Goal: Task Accomplishment & Management: Complete application form

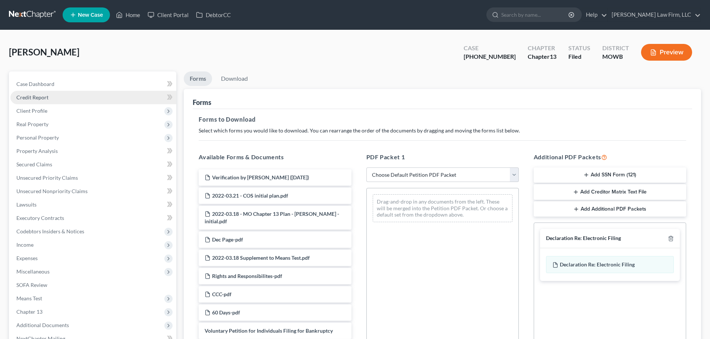
drag, startPoint x: 250, startPoint y: 20, endPoint x: 104, endPoint y: 101, distance: 167.4
click at [401, 61] on div "[PERSON_NAME] Upgraded Case [PHONE_NUMBER] Chapter Chapter 13 Status Filed Dist…" at bounding box center [355, 55] width 692 height 32
click at [132, 16] on link "Home" at bounding box center [128, 14] width 32 height 13
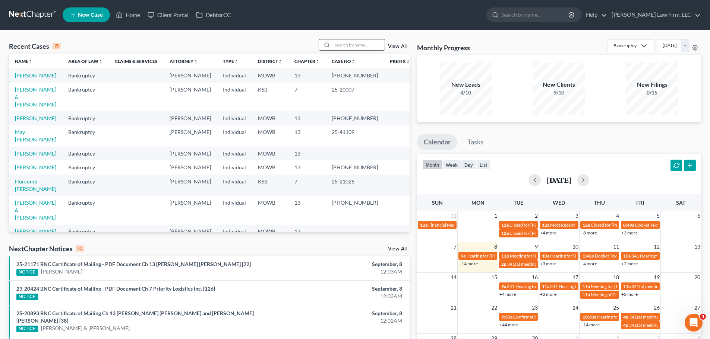
click at [369, 45] on input "search" at bounding box center [358, 44] width 52 height 11
type input "[PERSON_NAME]"
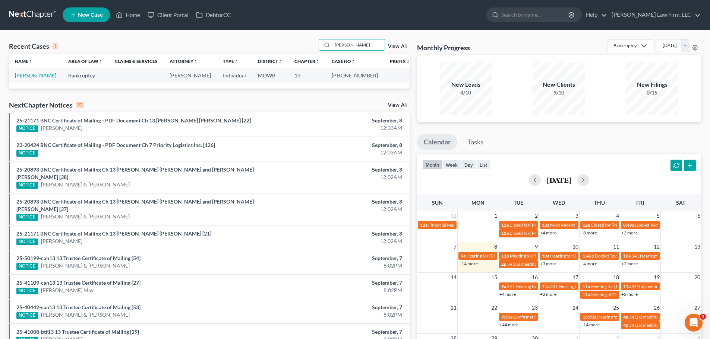
click at [35, 74] on link "[PERSON_NAME]" at bounding box center [35, 75] width 41 height 6
select select "3"
select select "4"
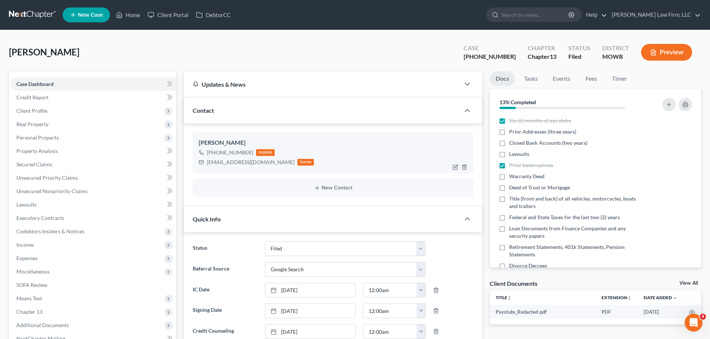
scroll to position [248, 0]
drag, startPoint x: 253, startPoint y: 151, endPoint x: 245, endPoint y: 169, distance: 20.1
click at [215, 154] on div "[PHONE_NUMBER] mobile" at bounding box center [256, 153] width 115 height 10
copy div "[PHONE_NUMBER]"
click at [130, 16] on link "Home" at bounding box center [128, 14] width 32 height 13
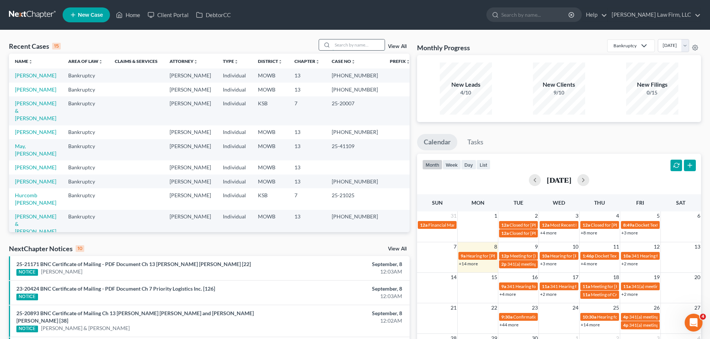
click at [352, 45] on input "search" at bounding box center [358, 44] width 52 height 11
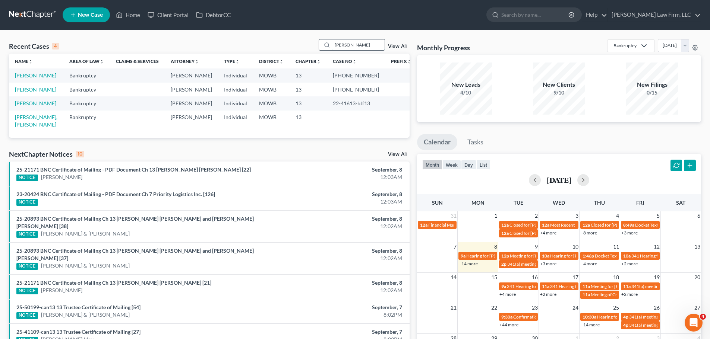
drag, startPoint x: 351, startPoint y: 46, endPoint x: 322, endPoint y: 47, distance: 28.4
click at [322, 47] on div "[PERSON_NAME]" at bounding box center [352, 45] width 66 height 12
type input "[PERSON_NAME]"
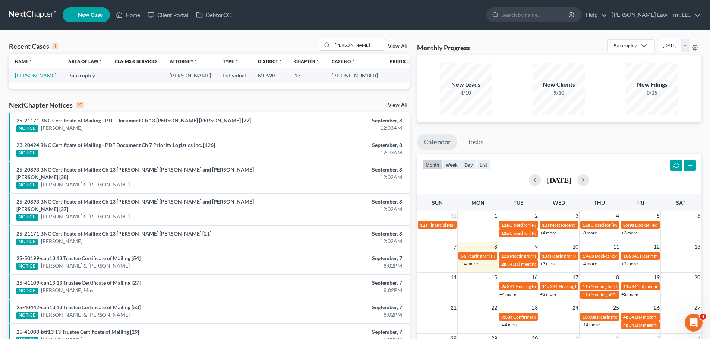
click at [38, 73] on link "[PERSON_NAME]" at bounding box center [35, 75] width 41 height 6
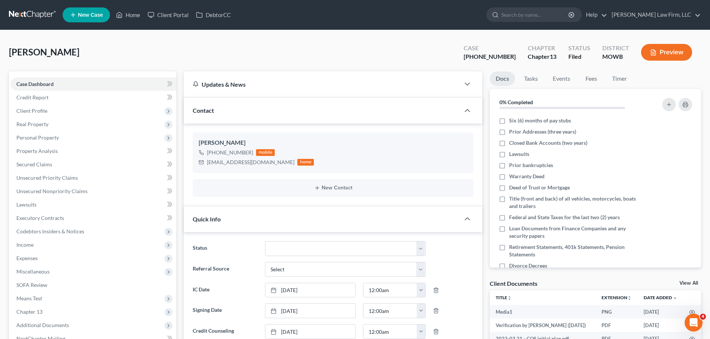
scroll to position [4849, 0]
click at [43, 261] on span "Expenses" at bounding box center [93, 258] width 166 height 13
click at [69, 289] on link "Utilities / Bills" at bounding box center [100, 285] width 151 height 13
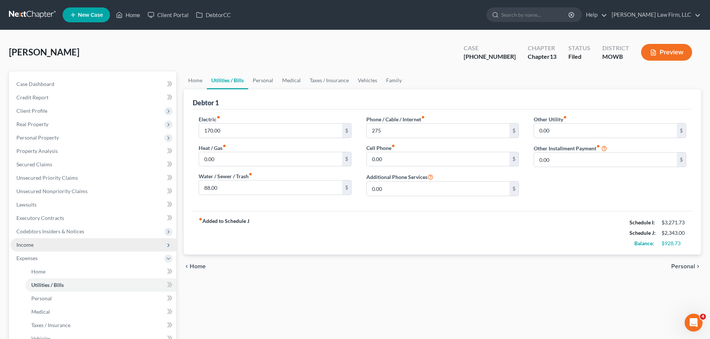
click at [31, 246] on span "Income" at bounding box center [24, 245] width 17 height 6
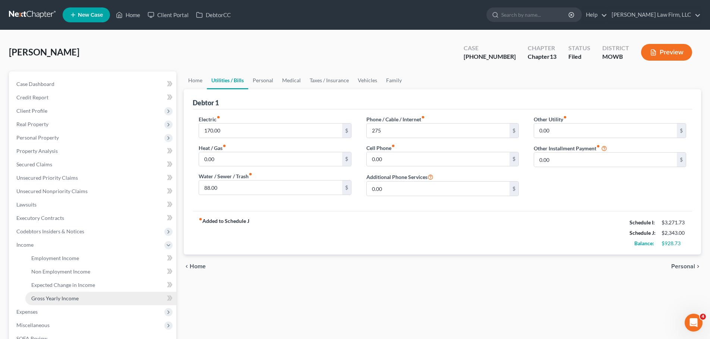
click at [59, 297] on span "Gross Yearly Income" at bounding box center [54, 298] width 47 height 6
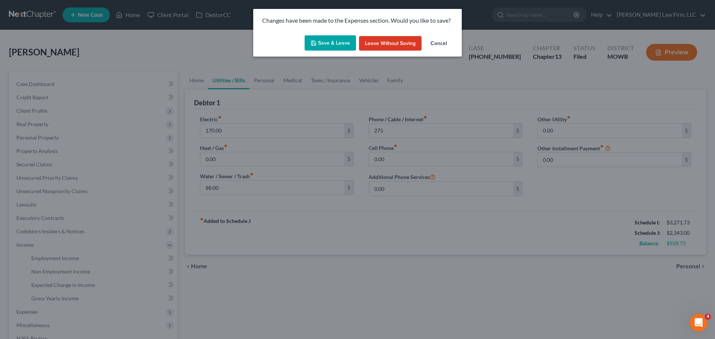
click at [336, 42] on button "Save & Leave" at bounding box center [330, 43] width 51 height 16
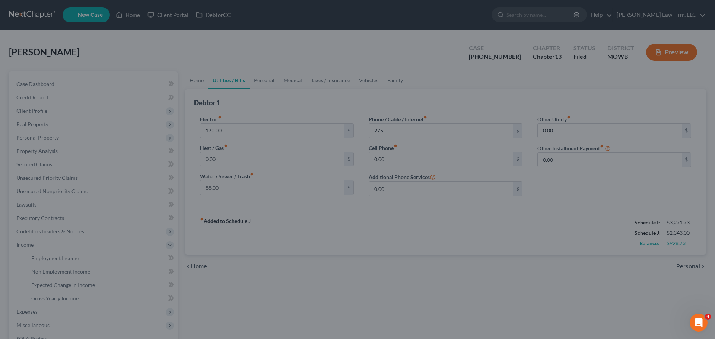
type input "275.00"
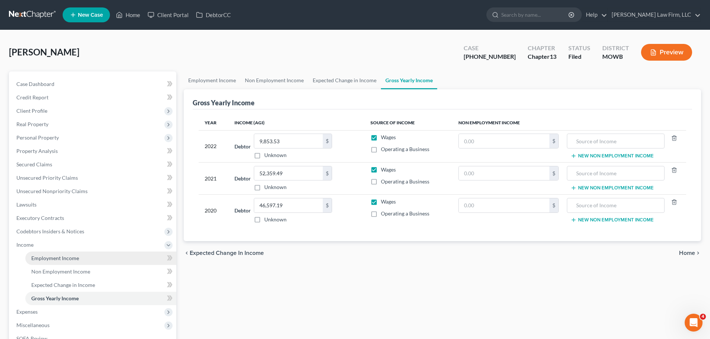
click at [52, 262] on link "Employment Income" at bounding box center [100, 258] width 151 height 13
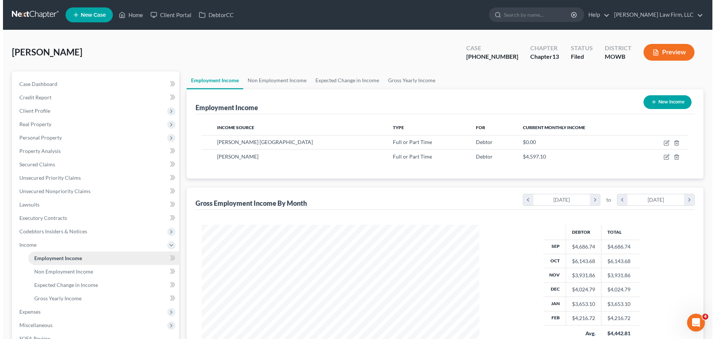
scroll to position [139, 293]
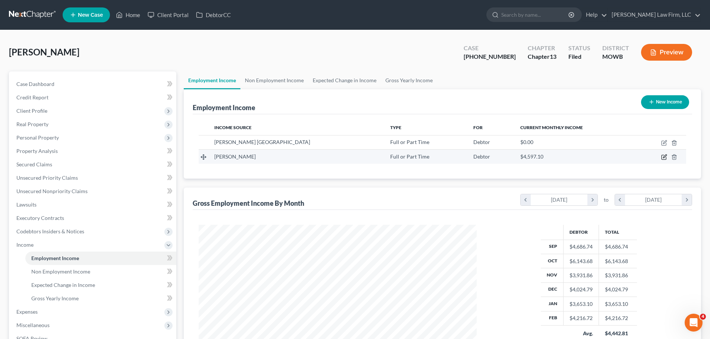
click at [664, 158] on icon "button" at bounding box center [664, 156] width 3 height 3
select select "0"
select select "16"
select select "2"
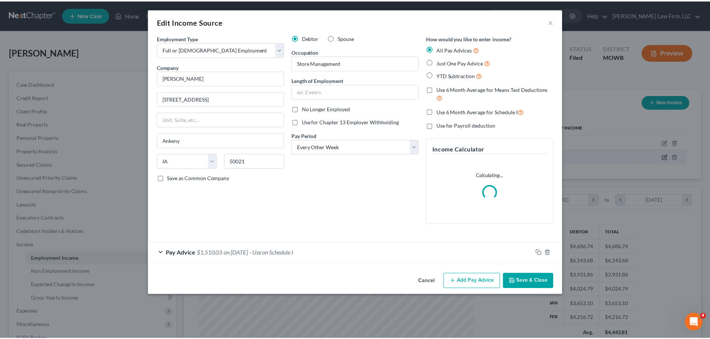
scroll to position [140, 295]
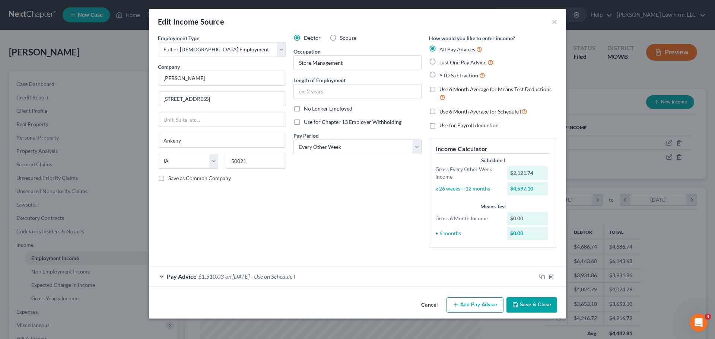
click at [323, 111] on span "No Longer Employed" at bounding box center [328, 108] width 48 height 6
click at [312, 110] on input "No Longer Employed" at bounding box center [309, 107] width 5 height 5
checkbox input "true"
click at [537, 308] on button "Save & Close" at bounding box center [532, 306] width 51 height 16
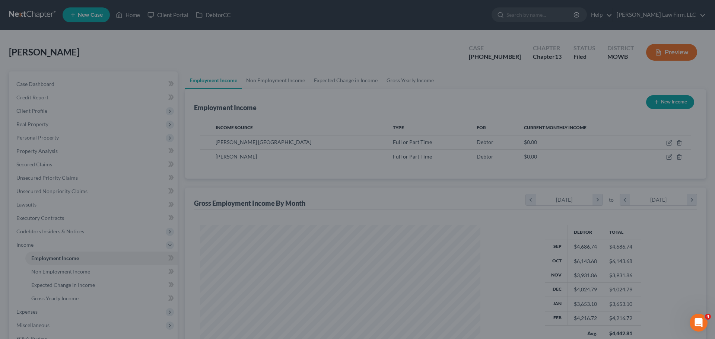
scroll to position [372420, 372267]
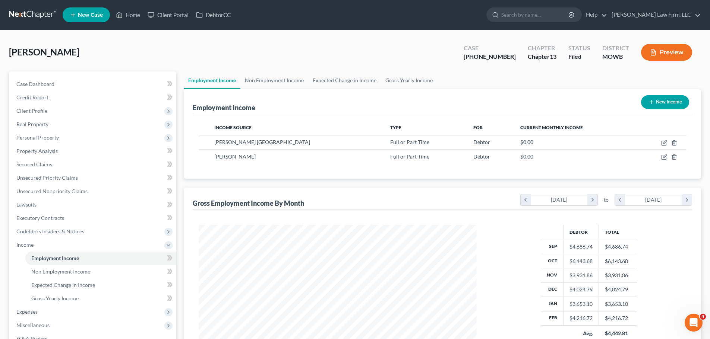
click at [675, 102] on button "New Income" at bounding box center [665, 102] width 48 height 14
select select "0"
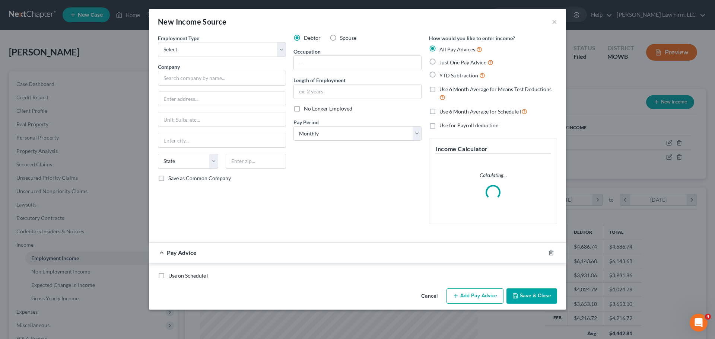
scroll to position [140, 295]
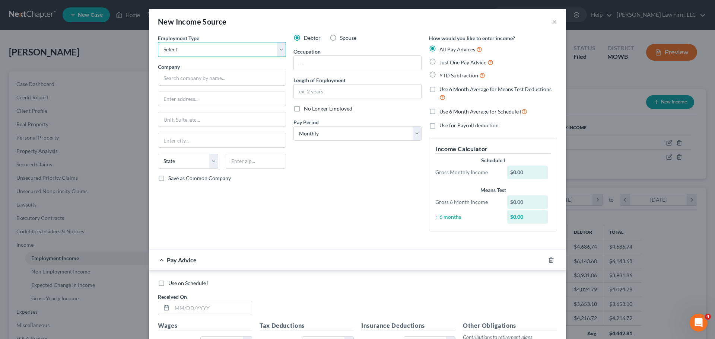
click at [227, 51] on select "Select Full or [DEMOGRAPHIC_DATA] Employment Self Employment" at bounding box center [222, 49] width 128 height 15
select select "0"
click at [158, 42] on select "Select Full or [DEMOGRAPHIC_DATA] Employment Self Employment" at bounding box center [222, 49] width 128 height 15
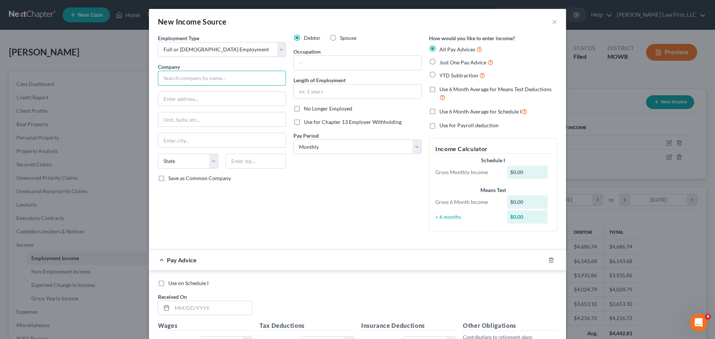
click at [223, 82] on input "text" at bounding box center [222, 78] width 128 height 15
type input "[US_STATE] Department of Corrections"
click at [336, 179] on div "Debtor Spouse Occupation Length of Employment No Longer Employed Use for Chapte…" at bounding box center [358, 135] width 136 height 203
drag, startPoint x: 251, startPoint y: 80, endPoint x: 139, endPoint y: 76, distance: 113.0
click at [139, 76] on div "New Income Source × Employment Type * Select Full or [DEMOGRAPHIC_DATA] Employm…" at bounding box center [357, 169] width 715 height 339
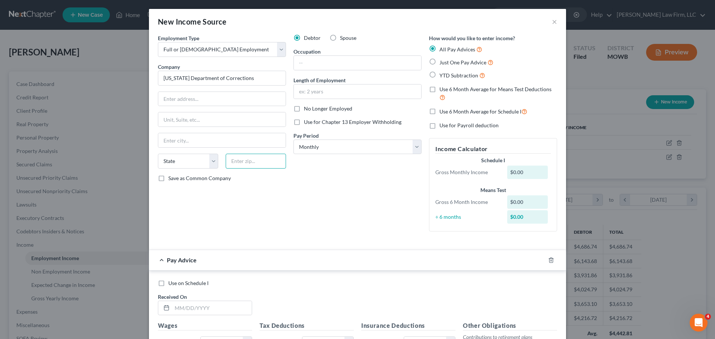
click at [243, 164] on input "text" at bounding box center [256, 161] width 60 height 15
paste input "65109"
type input "65109"
type input "[GEOGRAPHIC_DATA]"
select select "26"
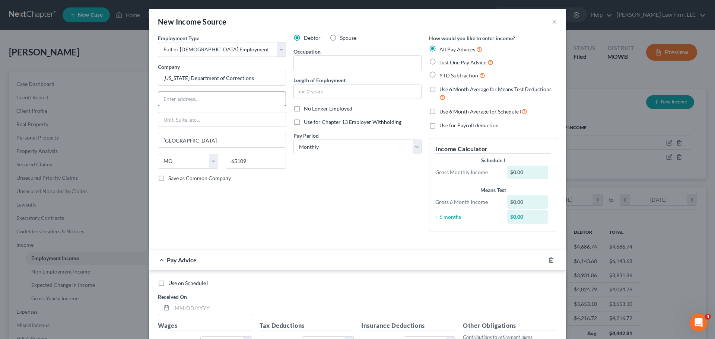
click at [169, 98] on input "text" at bounding box center [221, 99] width 127 height 14
paste input "[STREET_ADDRESS]"
type input "[STREET_ADDRESS]"
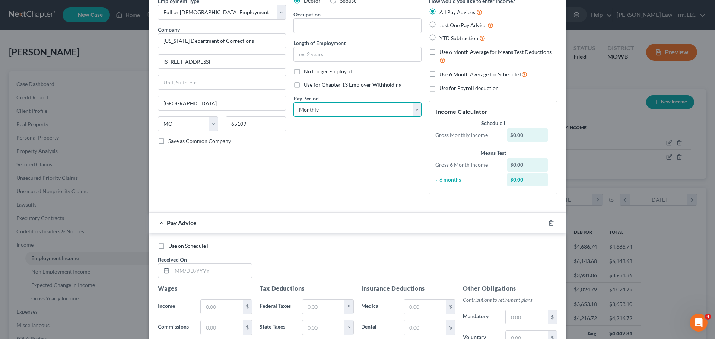
click at [319, 107] on select "Select Monthly Twice Monthly Every Other Week Weekly" at bounding box center [358, 109] width 128 height 15
drag, startPoint x: 319, startPoint y: 107, endPoint x: 242, endPoint y: 187, distance: 110.9
click at [319, 107] on select "Select Monthly Twice Monthly Every Other Week Weekly" at bounding box center [358, 109] width 128 height 15
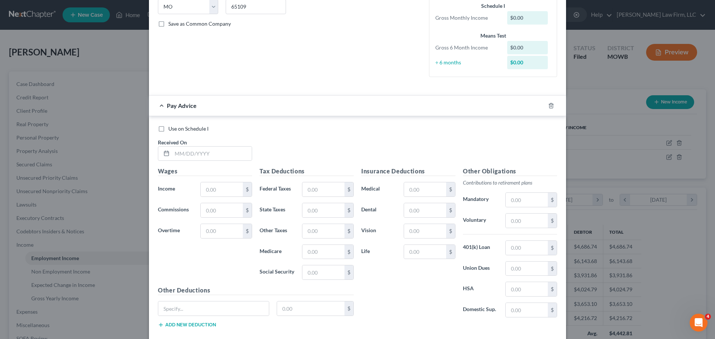
scroll to position [186, 0]
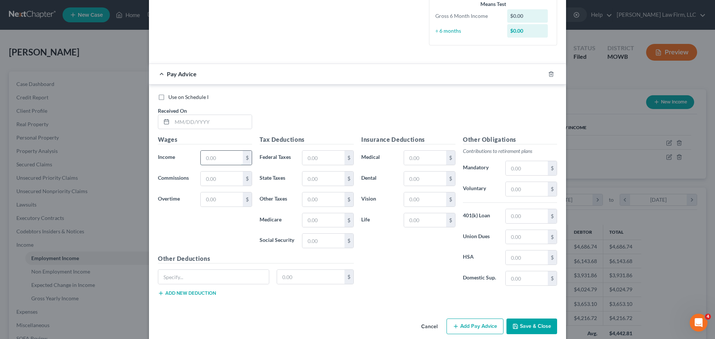
click at [222, 160] on input "text" at bounding box center [222, 158] width 42 height 14
type input "2,509.79"
click at [371, 111] on div "Use on Schedule I Received On *" at bounding box center [357, 115] width 407 height 42
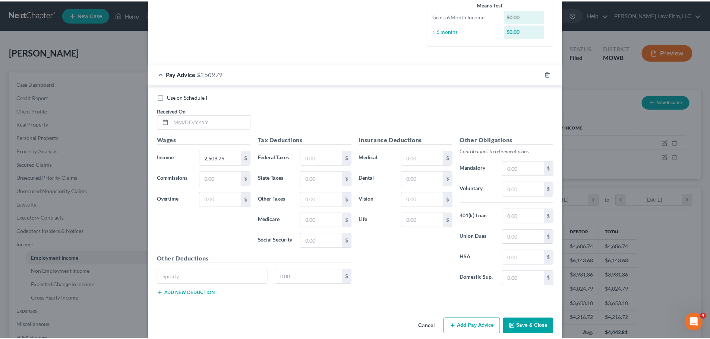
scroll to position [196, 0]
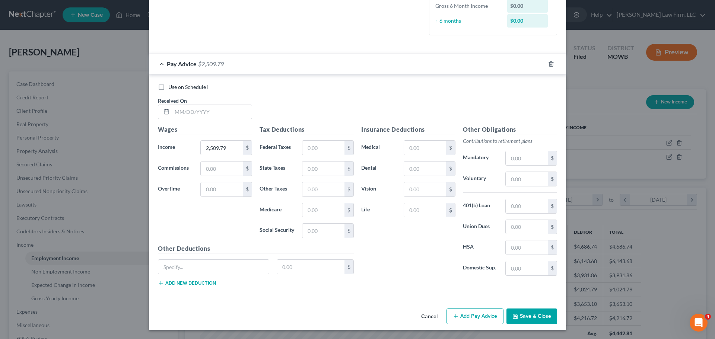
click at [525, 313] on button "Save & Close" at bounding box center [532, 317] width 51 height 16
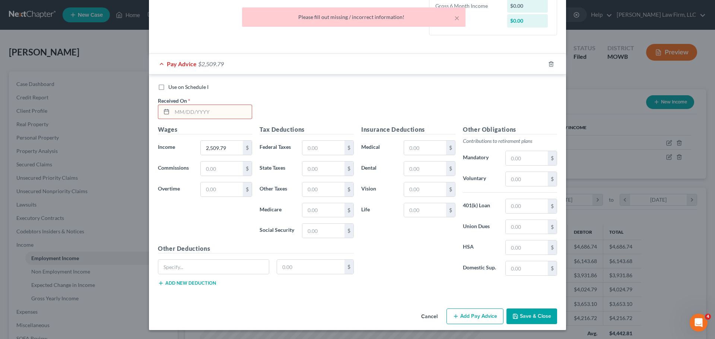
drag, startPoint x: 241, startPoint y: 109, endPoint x: 231, endPoint y: 111, distance: 10.3
click at [239, 110] on input "text" at bounding box center [212, 112] width 80 height 14
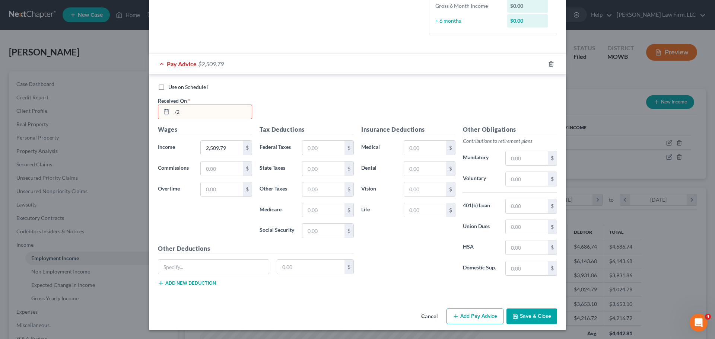
type input "/"
type input "[DATE]"
click at [531, 317] on button "Save & Close" at bounding box center [532, 317] width 51 height 16
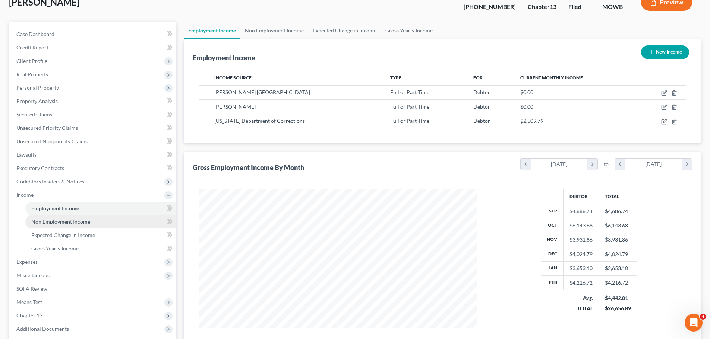
scroll to position [75, 0]
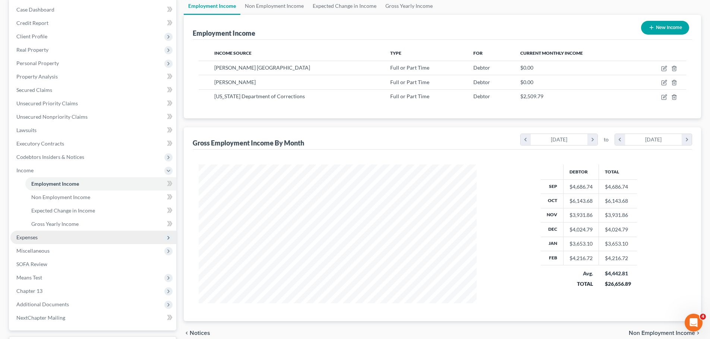
click at [42, 240] on span "Expenses" at bounding box center [93, 237] width 166 height 13
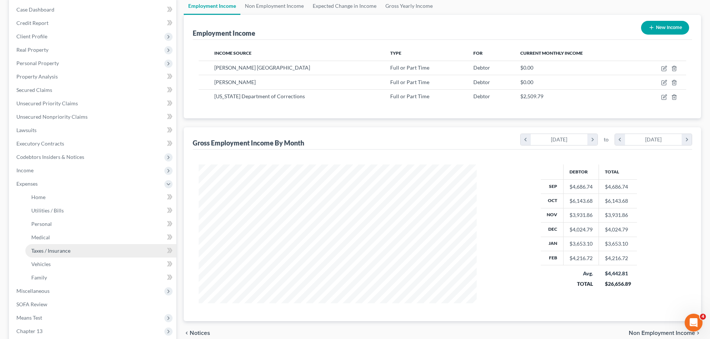
click at [63, 246] on link "Taxes / Insurance" at bounding box center [100, 250] width 151 height 13
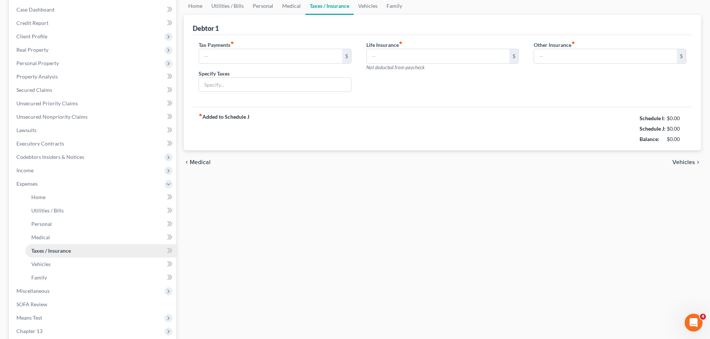
scroll to position [10, 0]
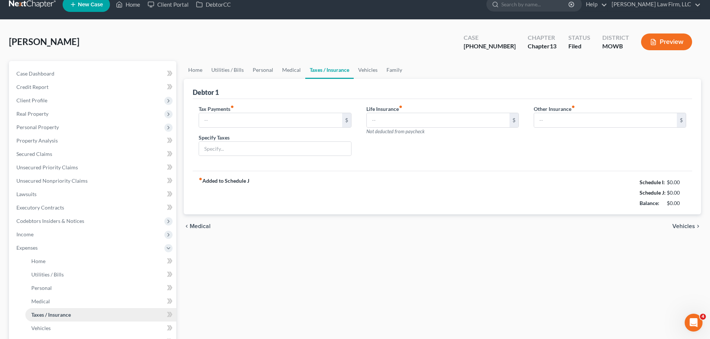
type input "57.00"
type input "Personal Property Tax"
type input "0.00"
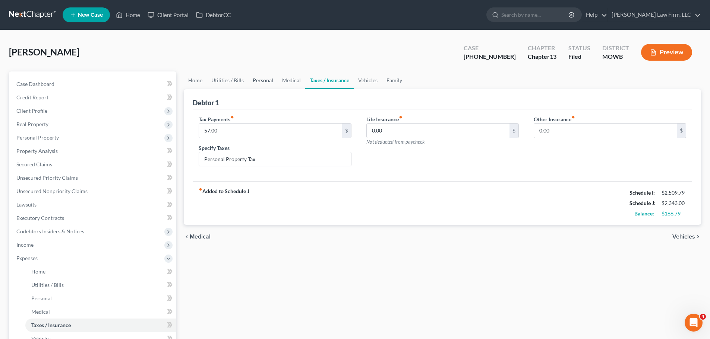
click at [265, 83] on link "Personal" at bounding box center [262, 81] width 29 height 18
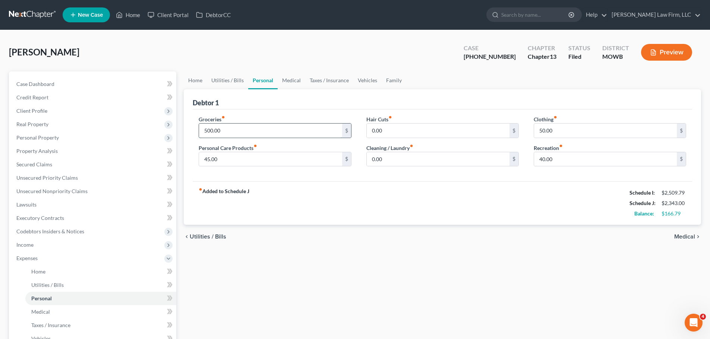
click at [248, 132] on input "500.00" at bounding box center [270, 131] width 143 height 14
type input "300"
click at [235, 80] on link "Utilities / Bills" at bounding box center [227, 81] width 41 height 18
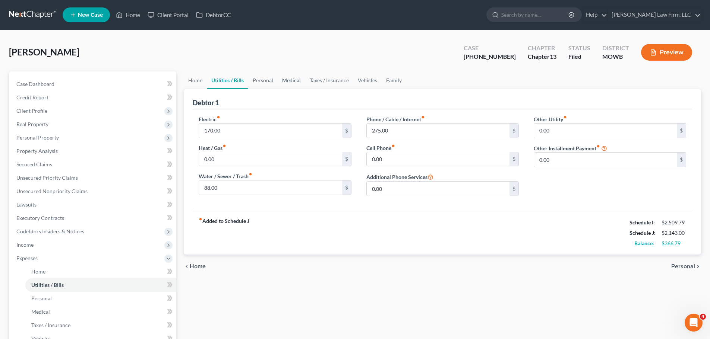
click at [288, 85] on link "Medical" at bounding box center [292, 81] width 28 height 18
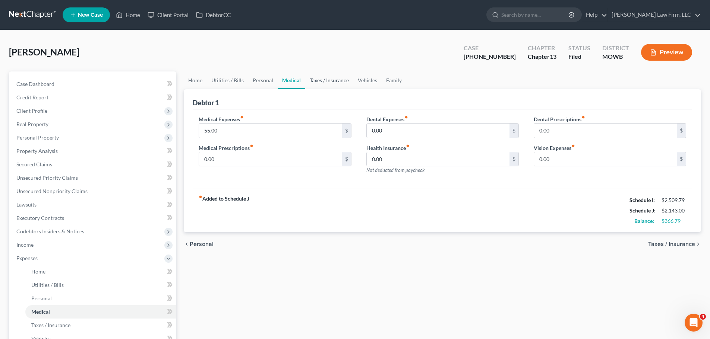
click at [314, 79] on link "Taxes / Insurance" at bounding box center [329, 81] width 48 height 18
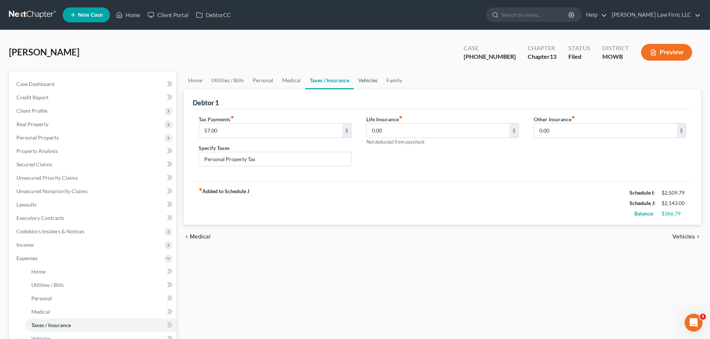
click at [356, 77] on link "Vehicles" at bounding box center [368, 81] width 28 height 18
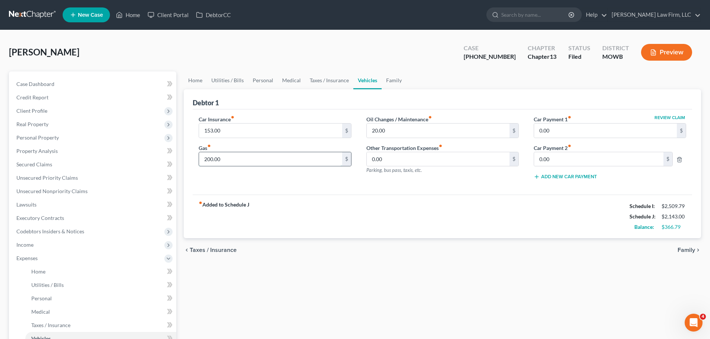
click at [224, 161] on input "200.00" at bounding box center [270, 159] width 143 height 14
type input "100"
click at [338, 77] on link "Taxes / Insurance" at bounding box center [329, 81] width 48 height 18
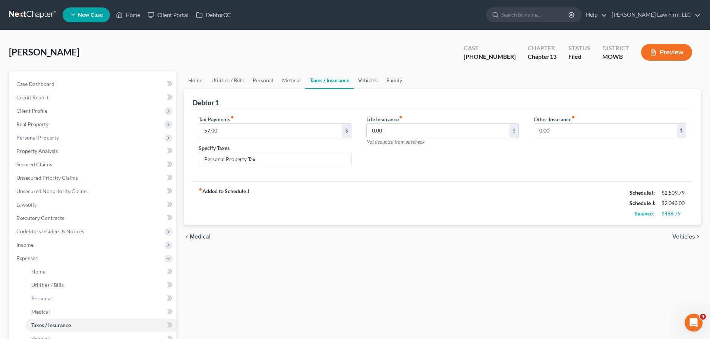
click at [362, 82] on link "Vehicles" at bounding box center [368, 81] width 28 height 18
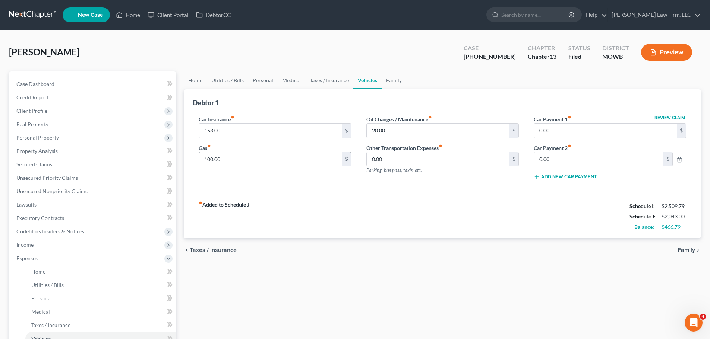
click at [227, 162] on input "100.00" at bounding box center [270, 159] width 143 height 14
type input "150"
click at [226, 78] on link "Utilities / Bills" at bounding box center [227, 81] width 41 height 18
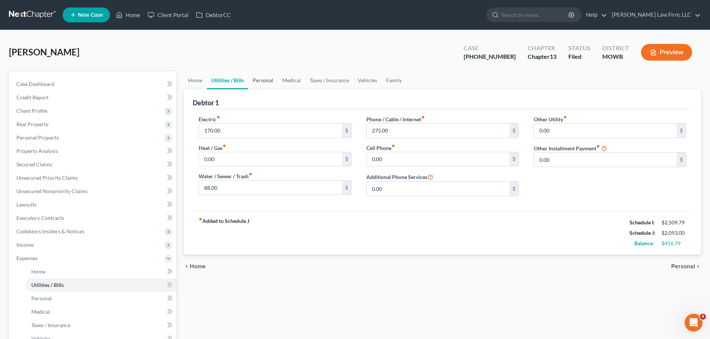
click at [263, 81] on link "Personal" at bounding box center [262, 81] width 29 height 18
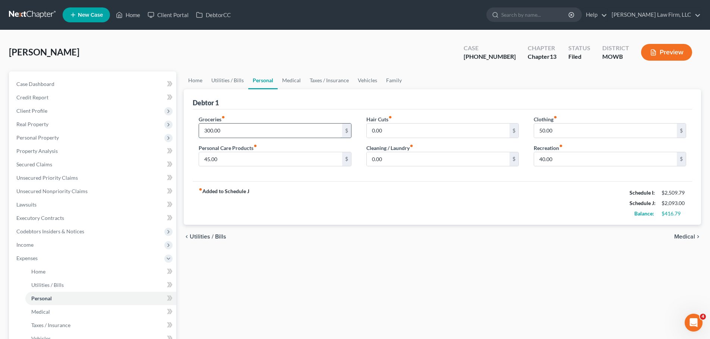
click at [220, 132] on input "300.00" at bounding box center [270, 131] width 143 height 14
type input "315"
click at [369, 82] on link "Vehicles" at bounding box center [367, 81] width 28 height 18
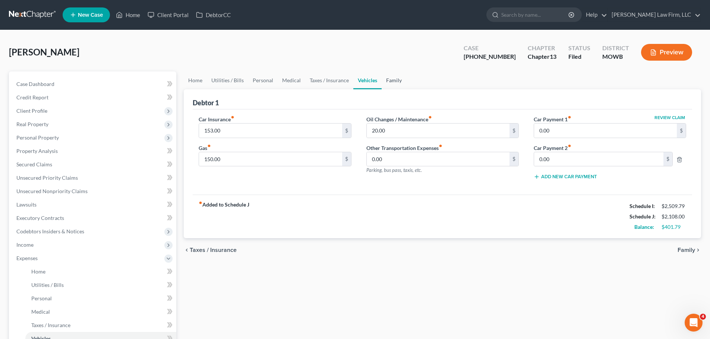
click at [399, 78] on link "Family" at bounding box center [394, 81] width 25 height 18
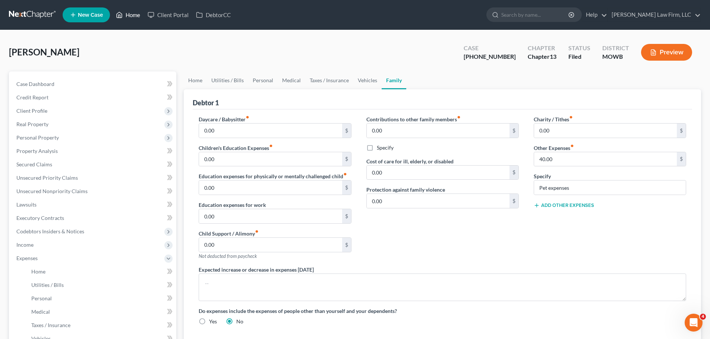
click at [129, 13] on link "Home" at bounding box center [128, 14] width 32 height 13
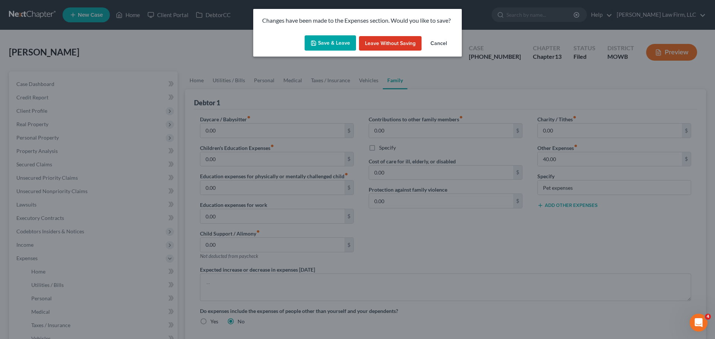
click at [348, 46] on button "Save & Leave" at bounding box center [330, 43] width 51 height 16
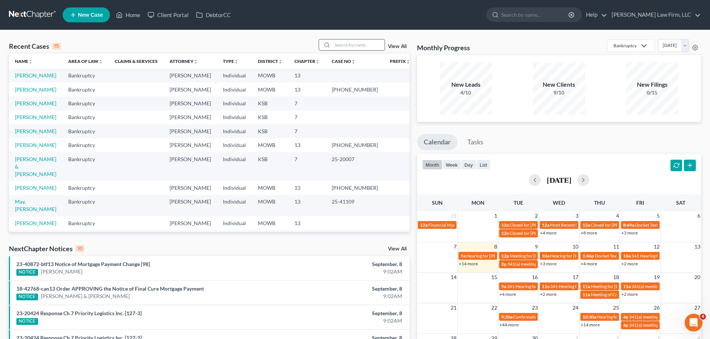
click at [370, 42] on input "search" at bounding box center [358, 44] width 52 height 11
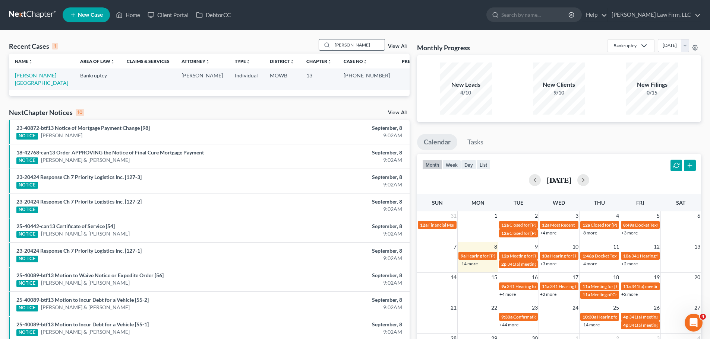
type input "[PERSON_NAME]"
click at [35, 77] on link "[PERSON_NAME][GEOGRAPHIC_DATA]" at bounding box center [41, 79] width 53 height 14
select select "6"
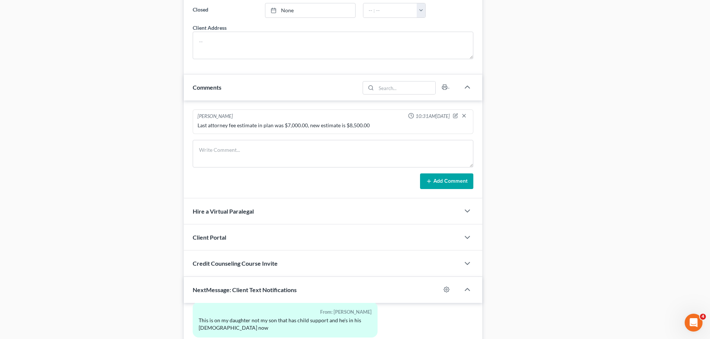
scroll to position [745, 0]
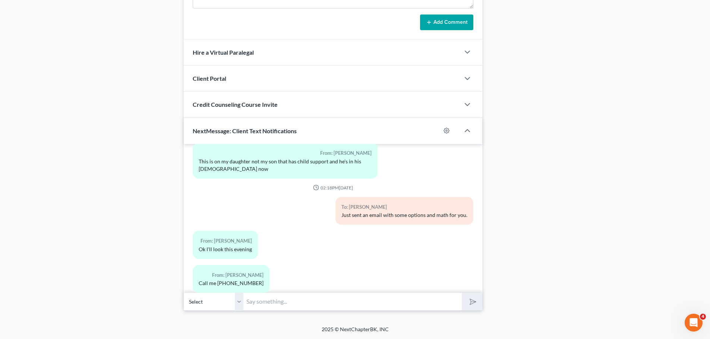
drag, startPoint x: 237, startPoint y: 303, endPoint x: 243, endPoint y: 302, distance: 5.6
click at [237, 303] on select "Select [PHONE_NUMBER] - [PERSON_NAME]" at bounding box center [214, 302] width 60 height 18
click at [257, 298] on input "text" at bounding box center [352, 302] width 218 height 18
paste input "60981707"
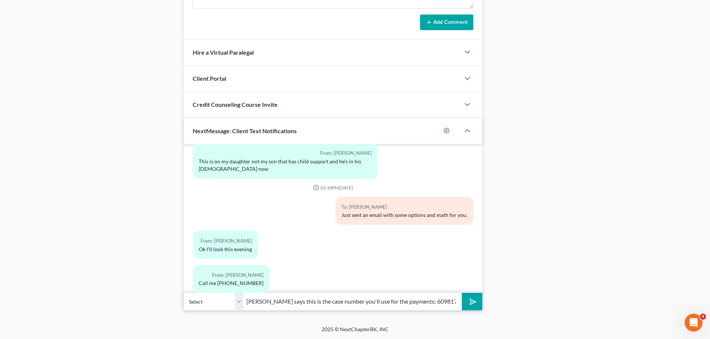
type input "[PERSON_NAME] says this is the case number you'll use for the payments: 60981707"
click at [462, 293] on button "submit" at bounding box center [472, 302] width 20 height 18
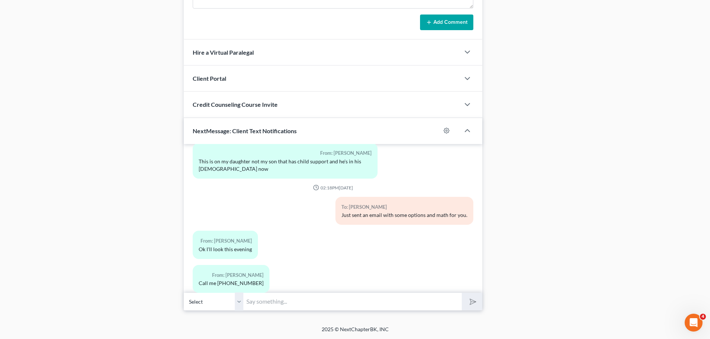
scroll to position [6912, 0]
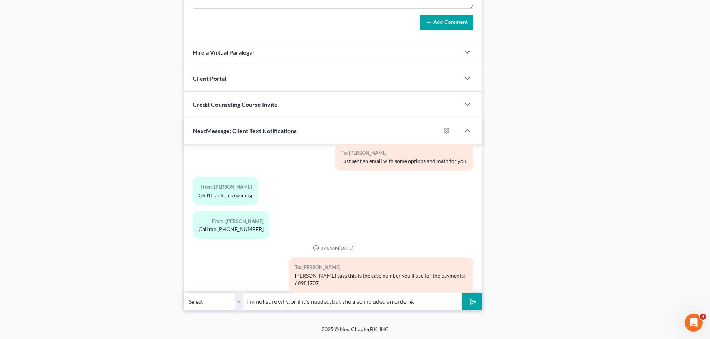
click at [435, 304] on input "I'm not sure why, or if it's needed, but she also included an order #:" at bounding box center [352, 302] width 218 height 18
paste input "AO16403"
type input "I'm not sure why, or if it's needed, but she also included an order #: AO16403"
click at [470, 303] on polygon "submit" at bounding box center [471, 302] width 9 height 9
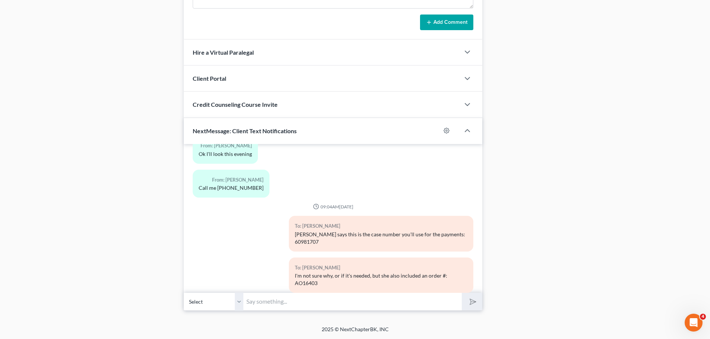
scroll to position [6987, 0]
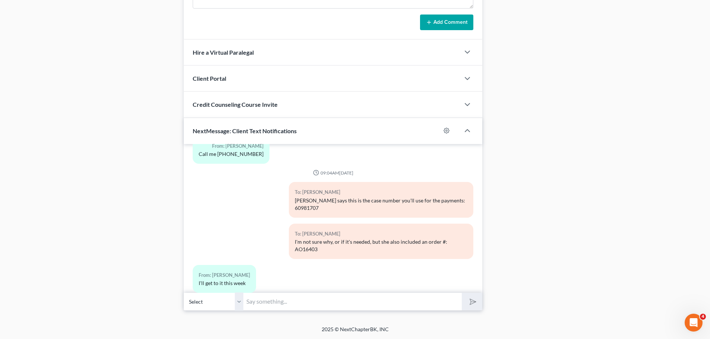
click at [269, 306] on input "text" at bounding box center [352, 302] width 218 height 18
type input "Good deal. Have a good one."
click at [462, 293] on button "submit" at bounding box center [472, 302] width 20 height 18
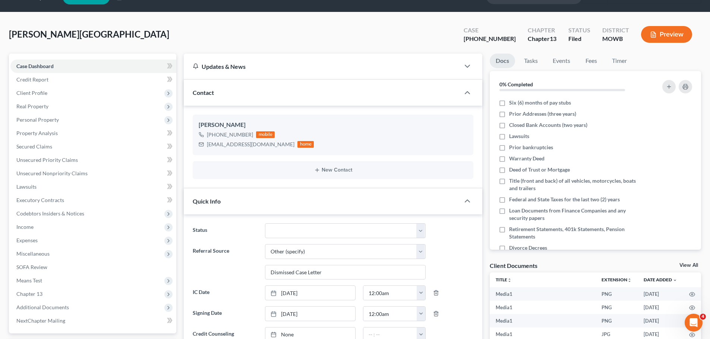
scroll to position [0, 0]
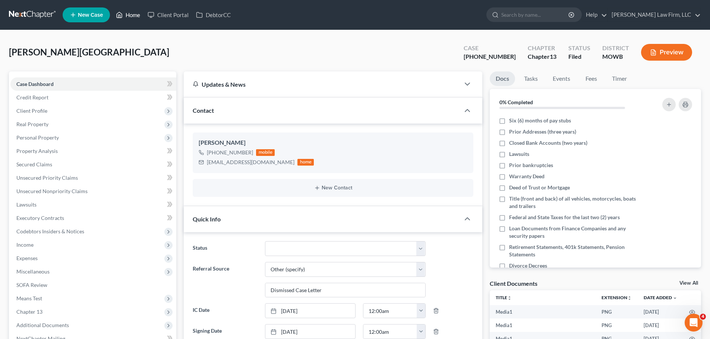
click at [133, 18] on link "Home" at bounding box center [128, 14] width 32 height 13
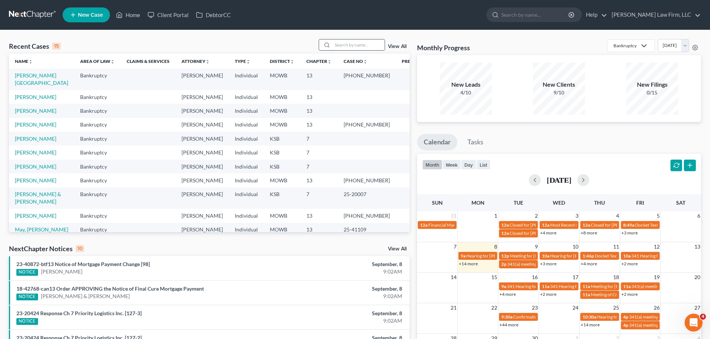
click at [361, 45] on input "search" at bounding box center [358, 44] width 52 height 11
type input "[PERSON_NAME]"
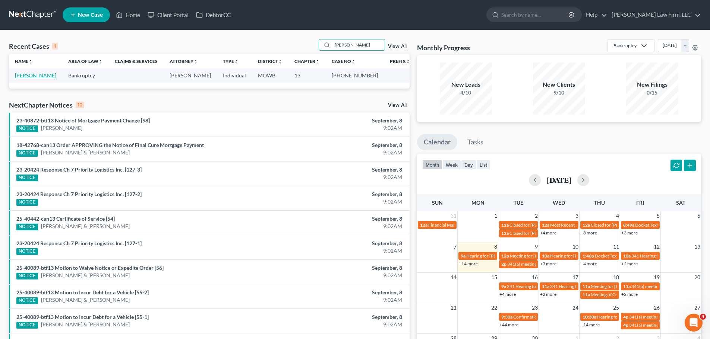
click at [38, 77] on link "[PERSON_NAME]" at bounding box center [35, 75] width 41 height 6
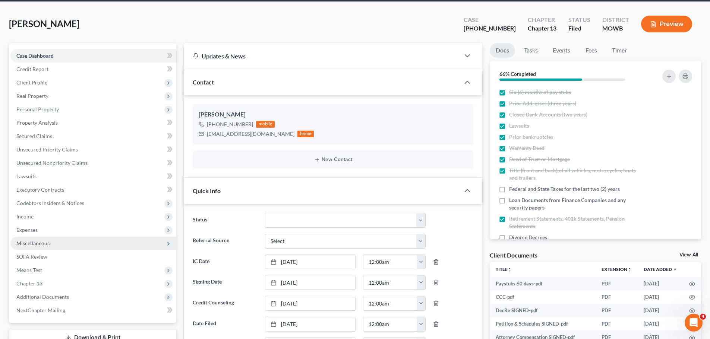
scroll to position [75, 0]
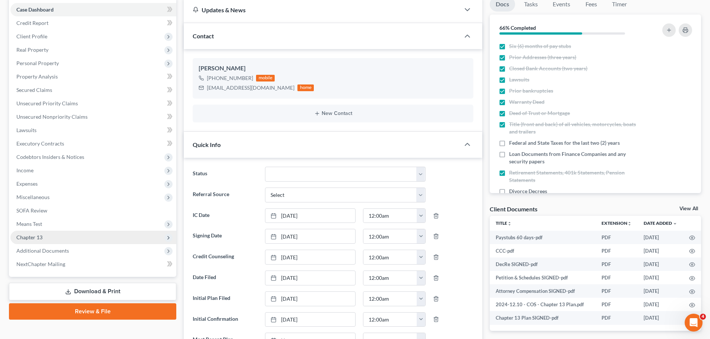
drag, startPoint x: 60, startPoint y: 222, endPoint x: 75, endPoint y: 243, distance: 25.7
click at [60, 222] on span "Means Test" at bounding box center [93, 224] width 166 height 13
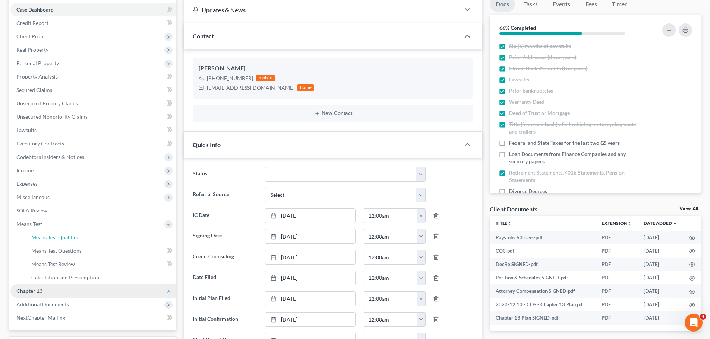
click at [75, 243] on link "Means Test Qualifier" at bounding box center [100, 237] width 151 height 13
